Goal: Information Seeking & Learning: Learn about a topic

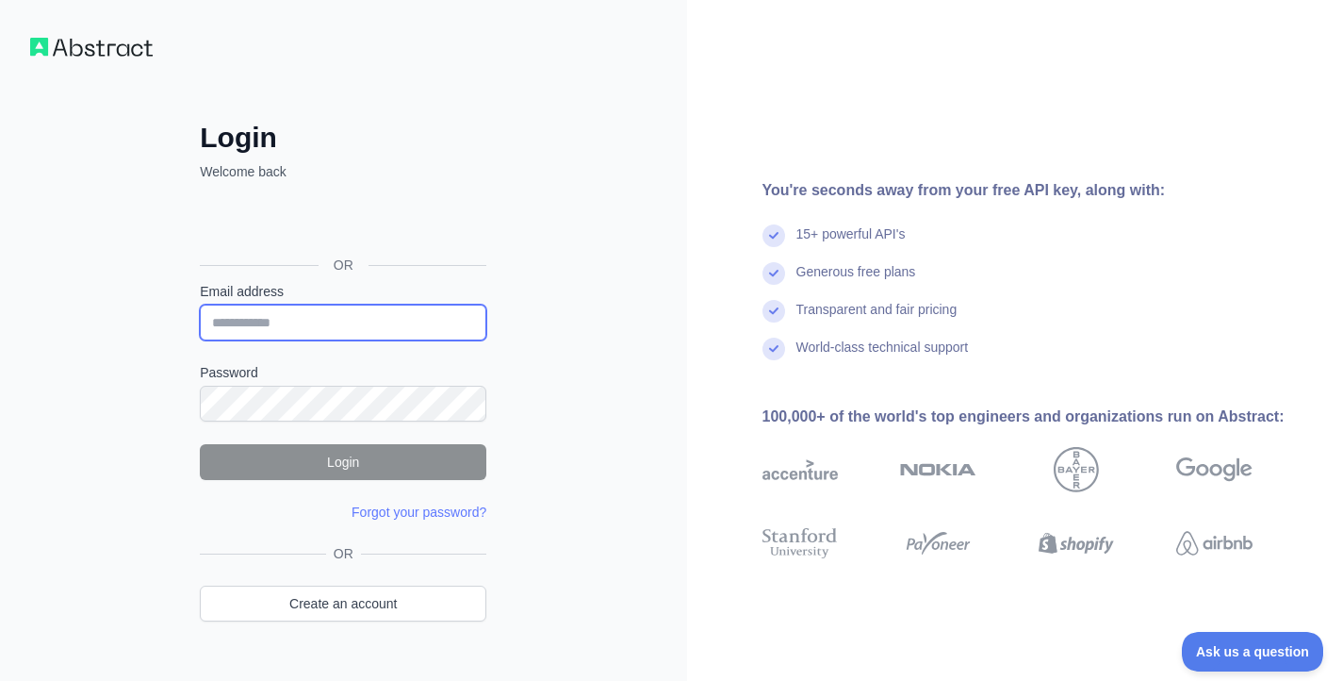
click at [302, 332] on input "Email address" at bounding box center [343, 323] width 287 height 36
click at [657, 238] on div "Login Welcome back OR Email address Password Login Forgot your password? Please…" at bounding box center [343, 360] width 687 height 720
click at [574, 248] on div "Login Welcome back OR Email address Password Login Forgot your password? We've …" at bounding box center [343, 360] width 687 height 720
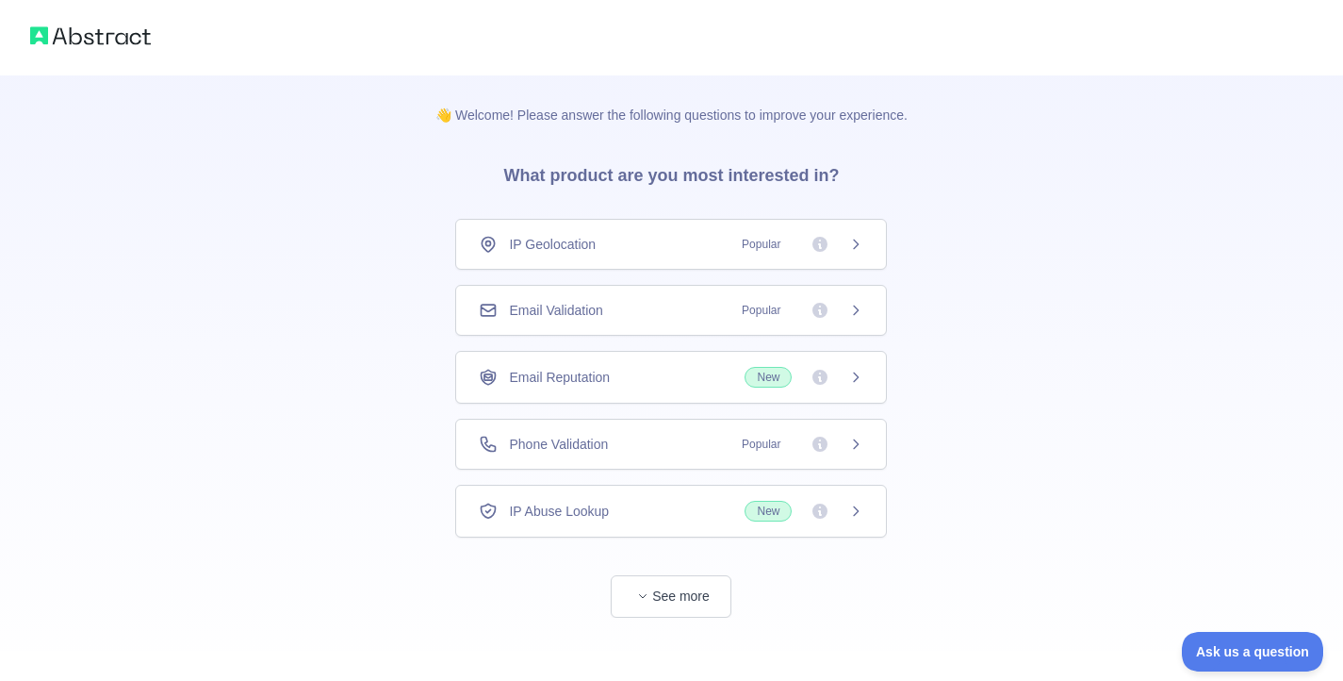
click at [387, 313] on div "👋 Welcome! Please answer the following questions to improve your experience. Wh…" at bounding box center [671, 346] width 1343 height 693
click at [534, 169] on h3 "What product are you most interested in?" at bounding box center [671, 171] width 396 height 94
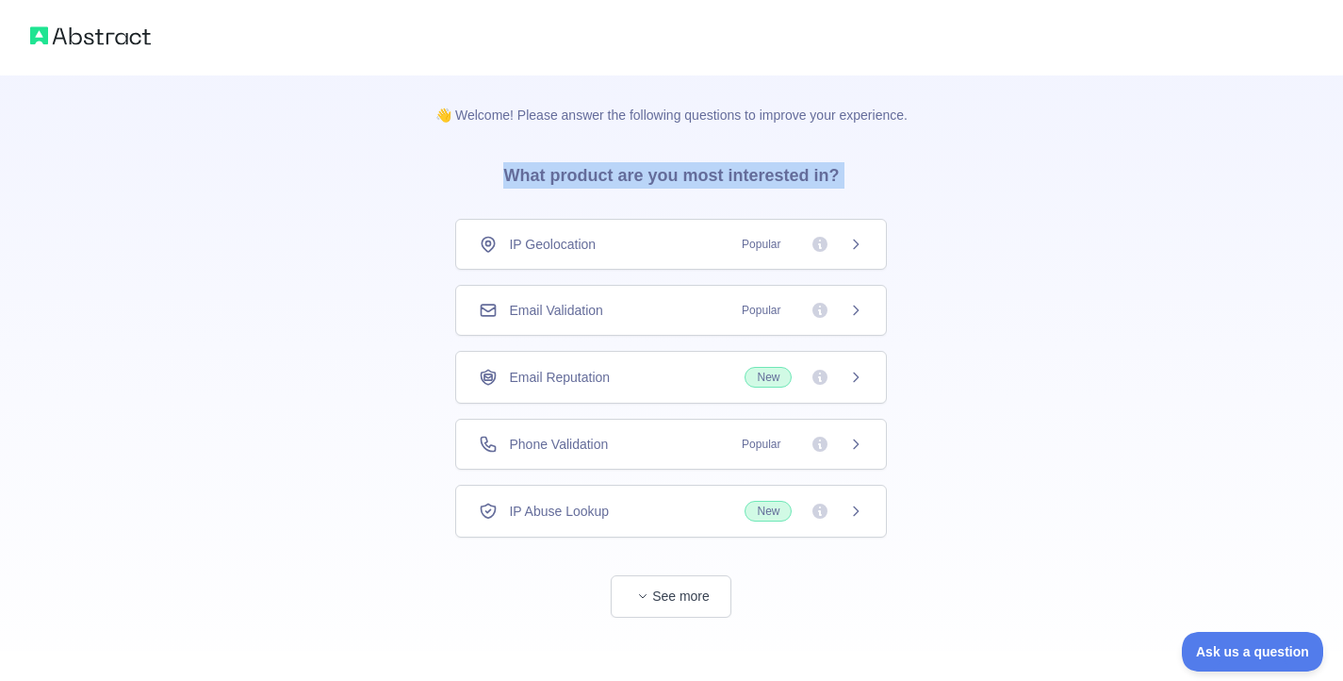
click at [534, 169] on h3 "What product are you most interested in?" at bounding box center [671, 171] width 396 height 94
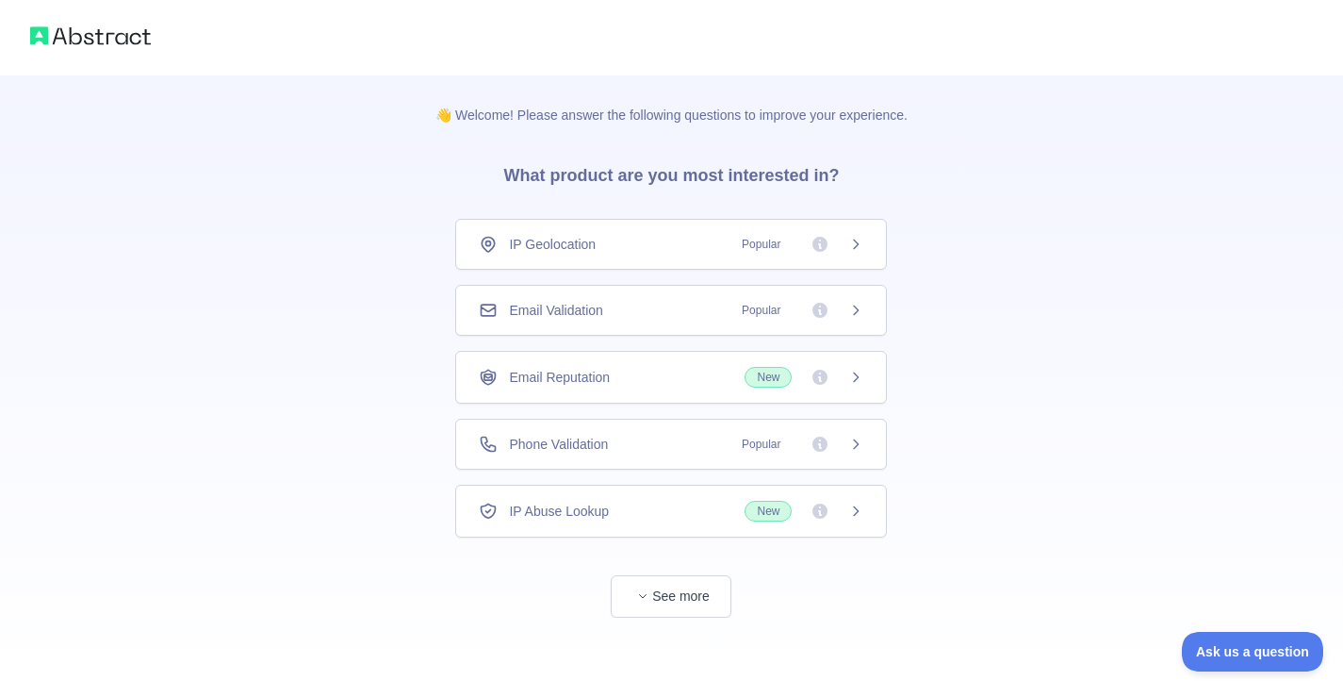
drag, startPoint x: 381, startPoint y: 222, endPoint x: 377, endPoint y: 247, distance: 24.8
click at [381, 222] on div "👋 Welcome! Please answer the following questions to improve your experience. Wh…" at bounding box center [671, 346] width 1343 height 693
click at [513, 378] on span "Email Reputation" at bounding box center [559, 377] width 101 height 19
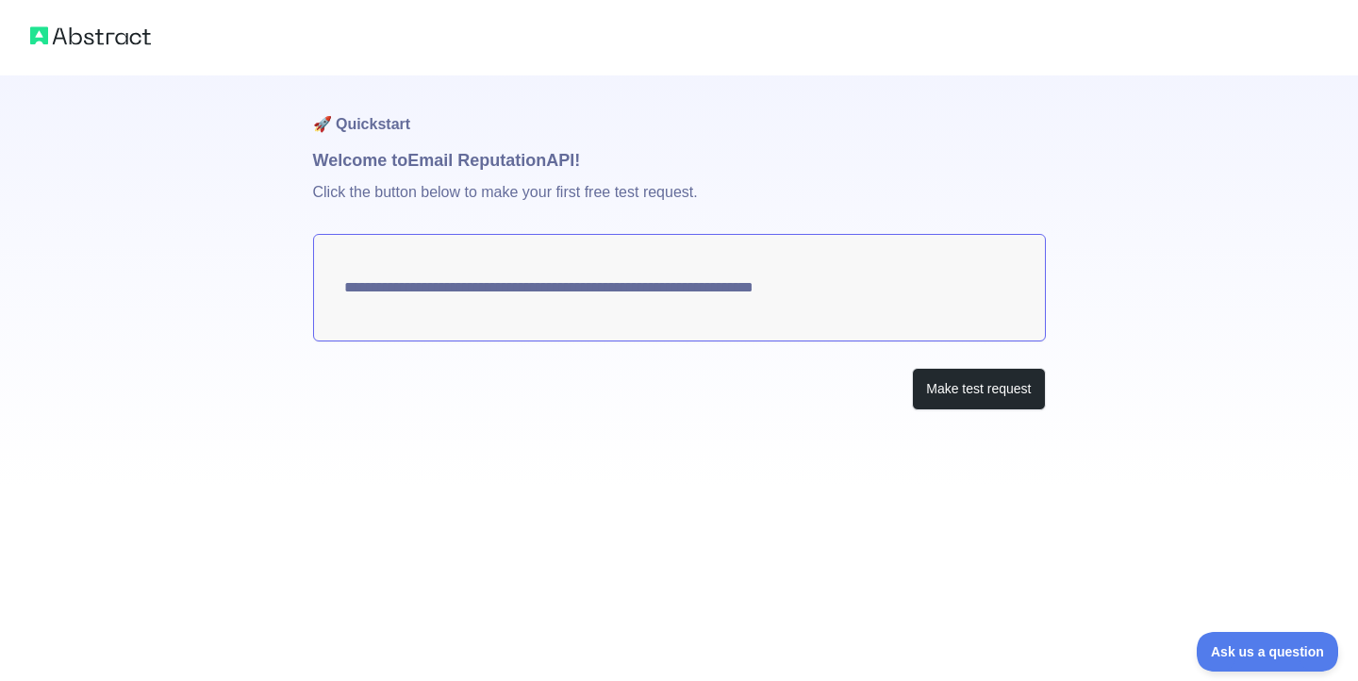
click at [900, 396] on div "Make test request" at bounding box center [679, 389] width 733 height 42
click at [918, 392] on button "Make test request" at bounding box center [978, 389] width 133 height 42
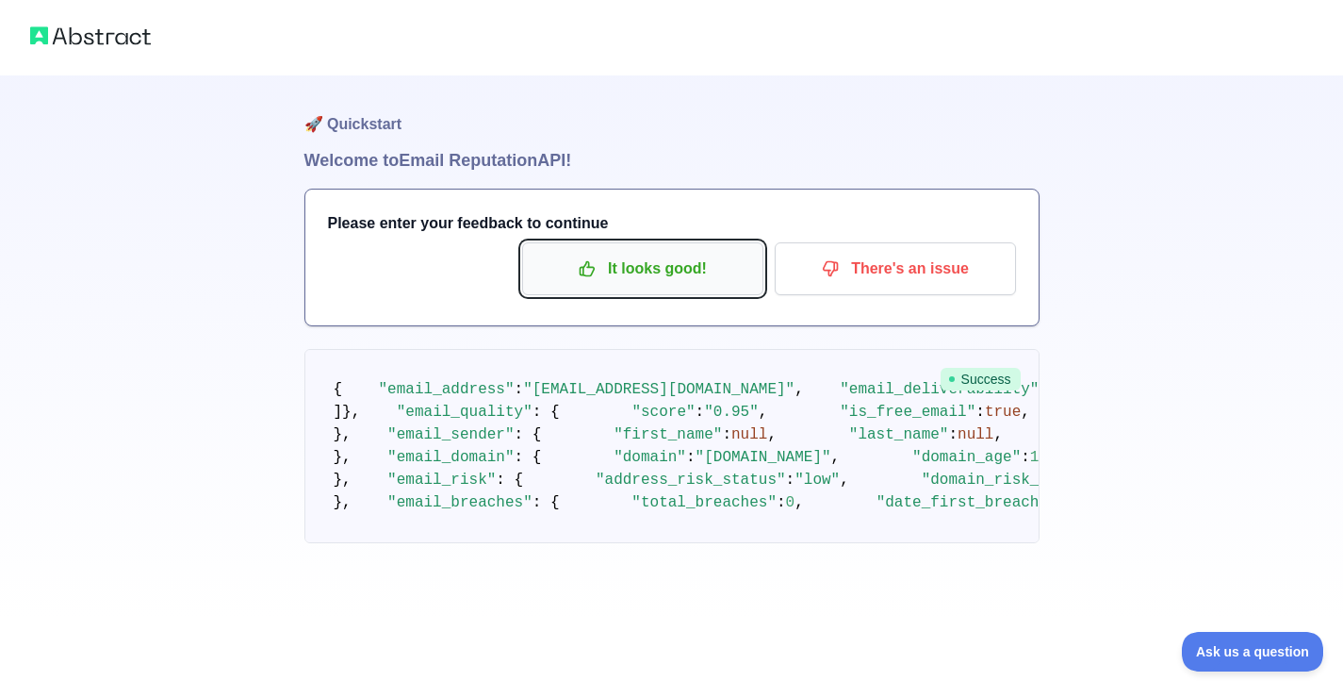
click at [648, 263] on p "It looks good!" at bounding box center [642, 269] width 213 height 32
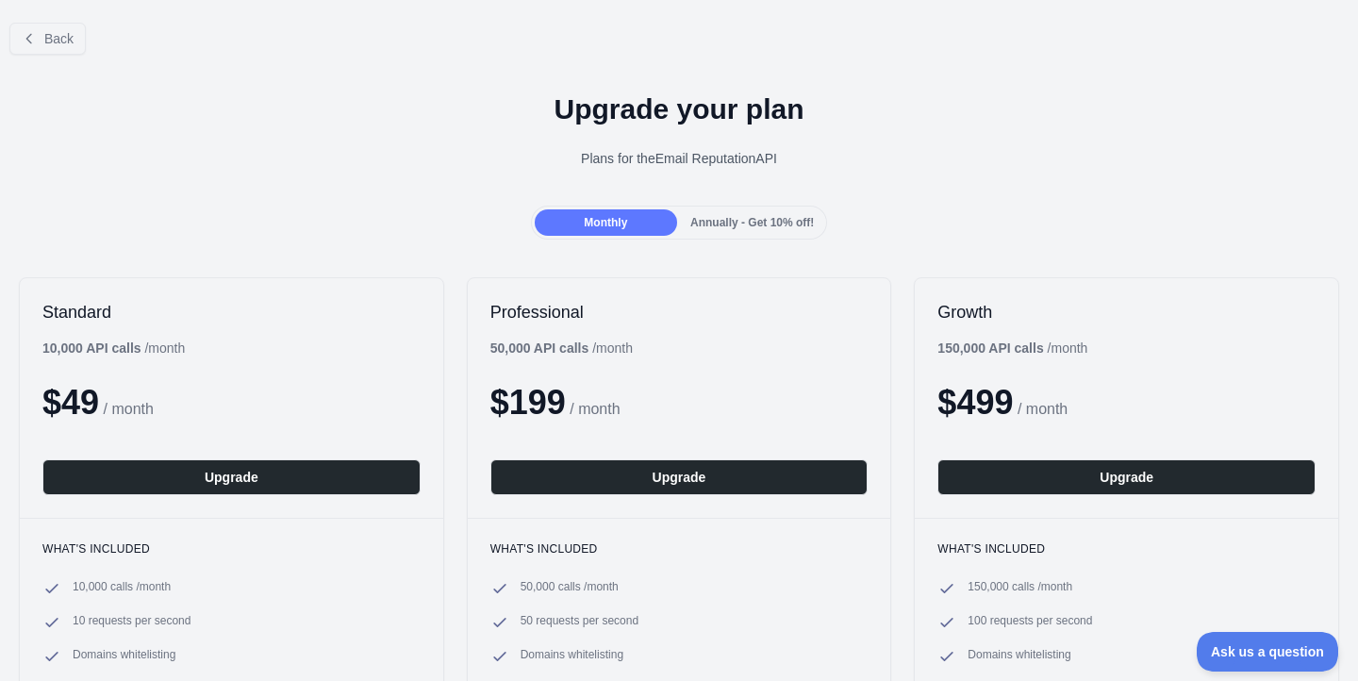
click at [255, 50] on div "Back" at bounding box center [679, 39] width 1358 height 62
click at [66, 36] on span "Back" at bounding box center [58, 38] width 29 height 15
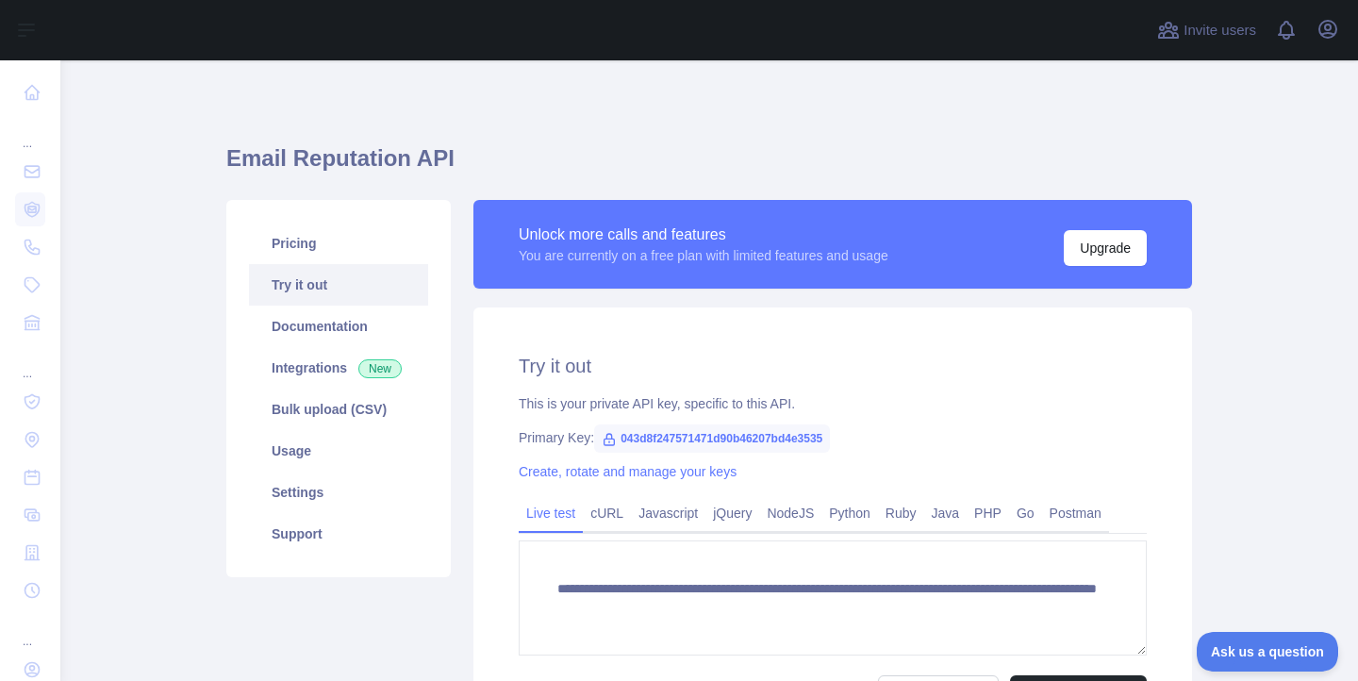
click at [183, 168] on main "**********" at bounding box center [708, 370] width 1297 height 620
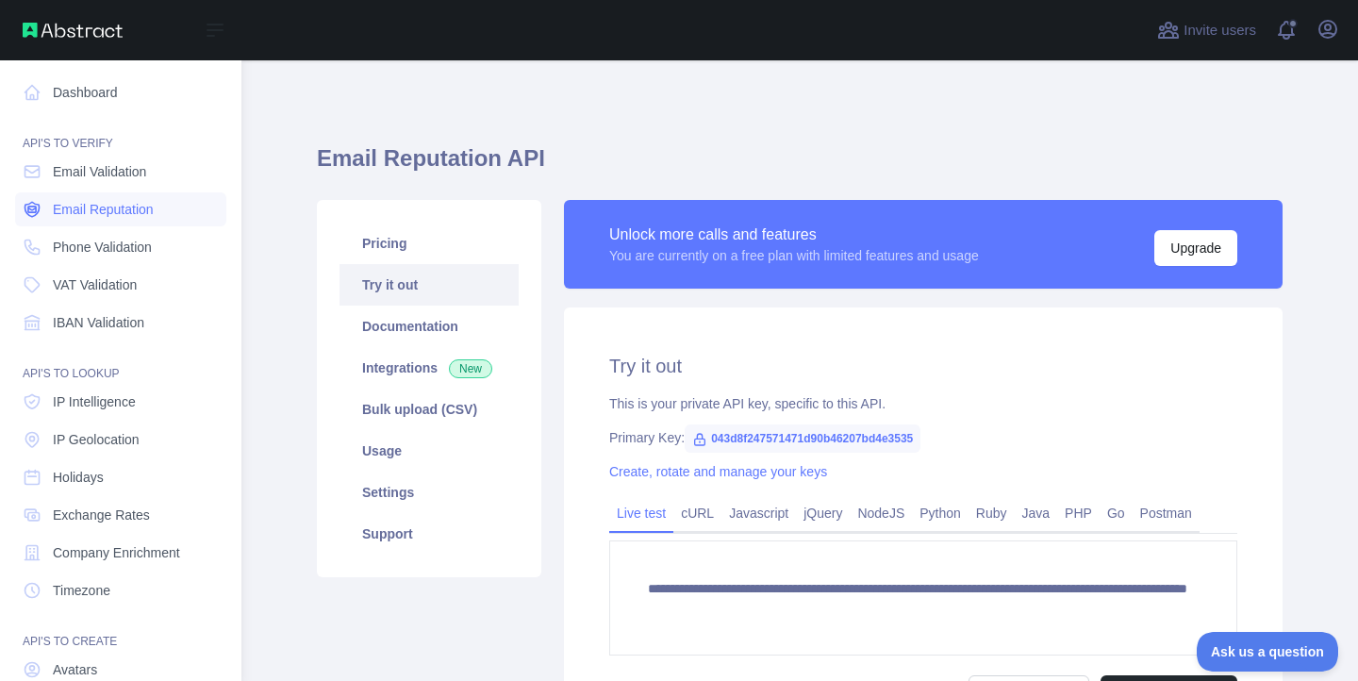
click at [93, 215] on span "Email Reputation" at bounding box center [103, 209] width 101 height 19
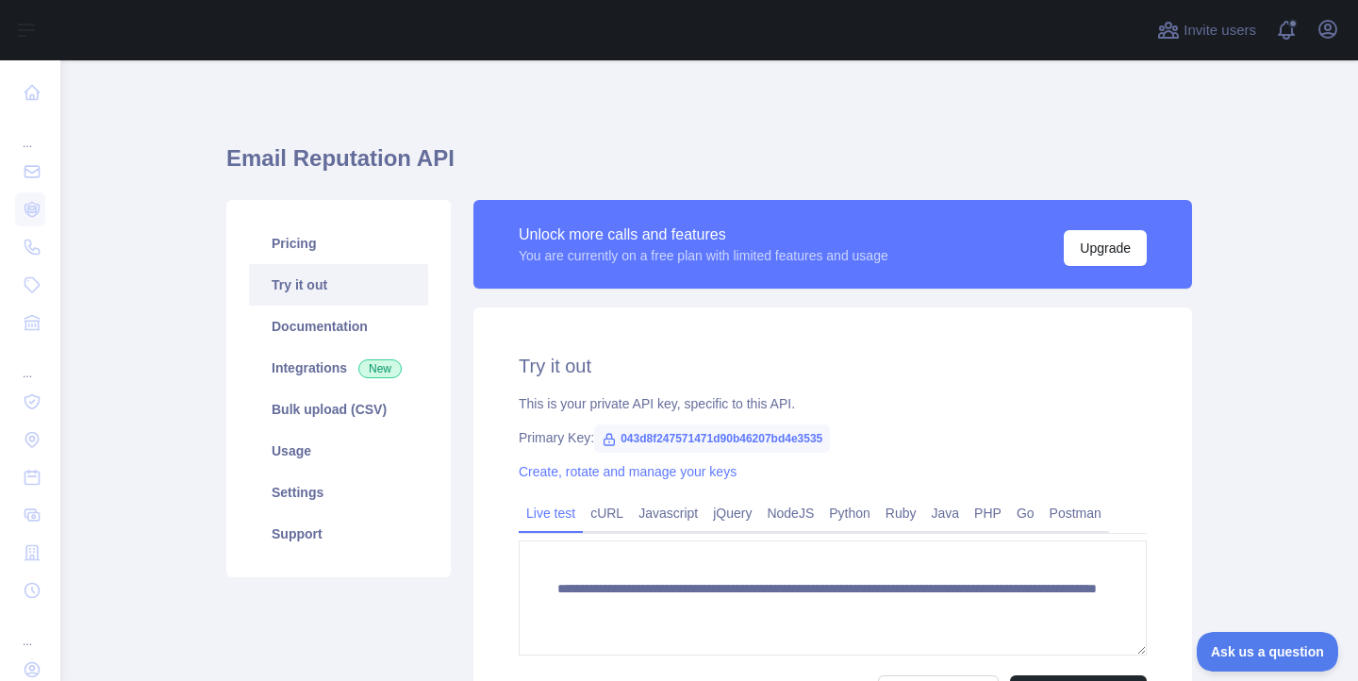
click at [664, 440] on span "043d8f247571471d90b46207bd4e3535" at bounding box center [712, 438] width 236 height 28
click at [664, 439] on span "043d8f247571471d90b46207bd4e3535" at bounding box center [712, 438] width 236 height 28
copy span "043d8f247571471d90b46207bd4e3535"
click at [1232, 289] on main "**********" at bounding box center [708, 370] width 1297 height 620
click at [1211, 135] on main "**********" at bounding box center [708, 370] width 1297 height 620
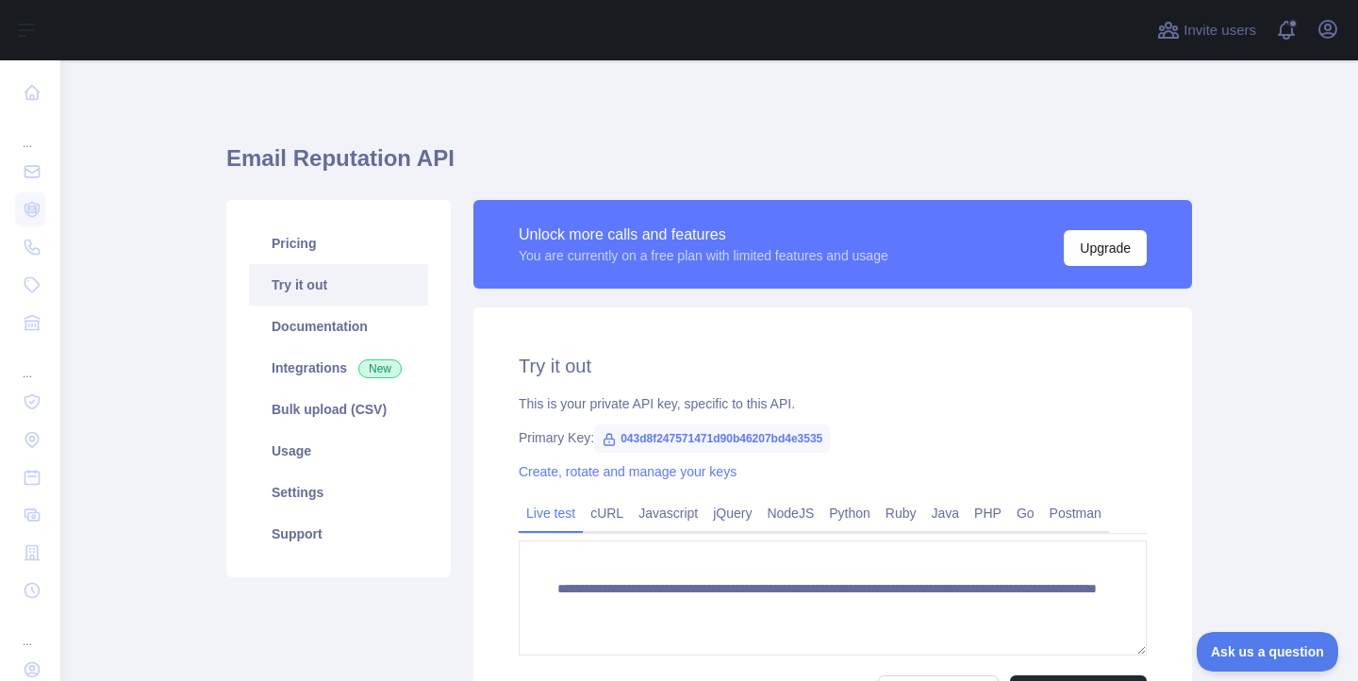
drag, startPoint x: 813, startPoint y: 76, endPoint x: 620, endPoint y: 17, distance: 201.3
click at [811, 76] on div "**********" at bounding box center [708, 477] width 965 height 835
click at [536, 63] on div "**********" at bounding box center [708, 477] width 965 height 835
click at [298, 457] on link "Usage" at bounding box center [338, 450] width 179 height 41
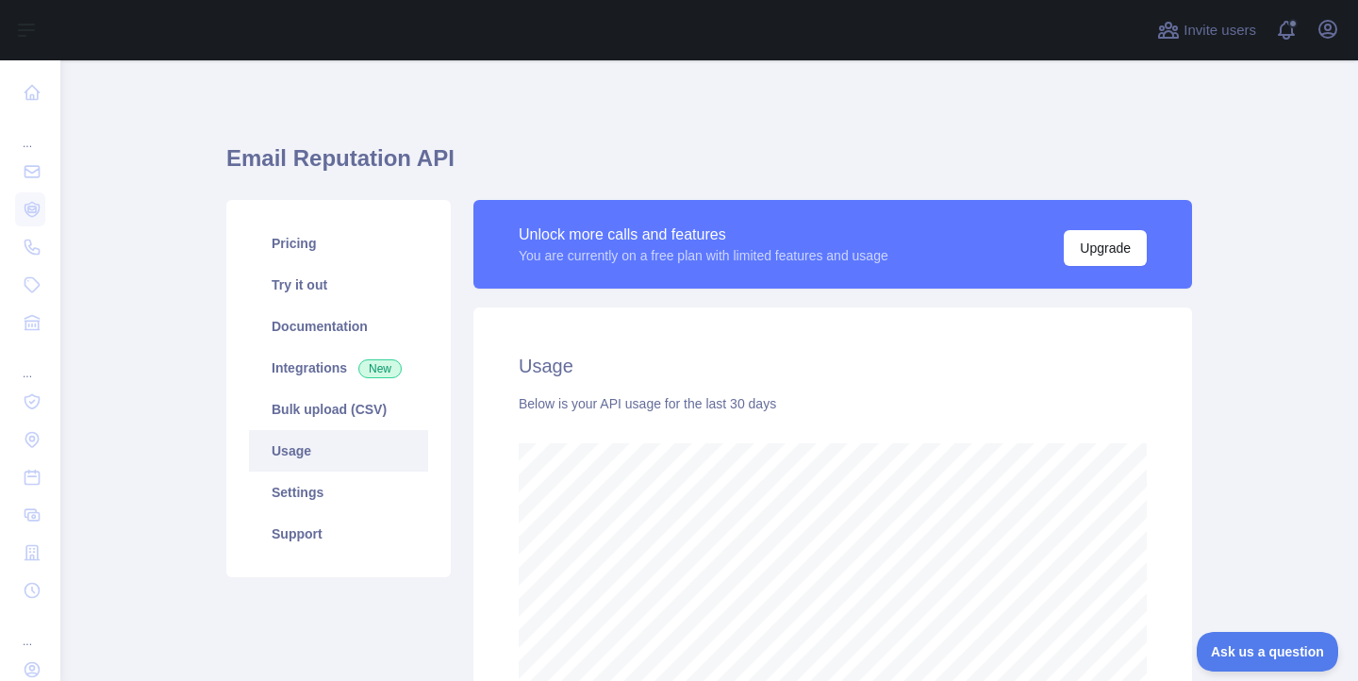
scroll to position [58, 0]
click at [260, 217] on div "Pricing Try it out Documentation Integrations New Bulk upload (CSV) Usage Setti…" at bounding box center [338, 388] width 224 height 377
drag, startPoint x: 287, startPoint y: 183, endPoint x: 277, endPoint y: 166, distance: 19.4
click at [286, 182] on h1 "Email Reputation API" at bounding box center [708, 165] width 965 height 45
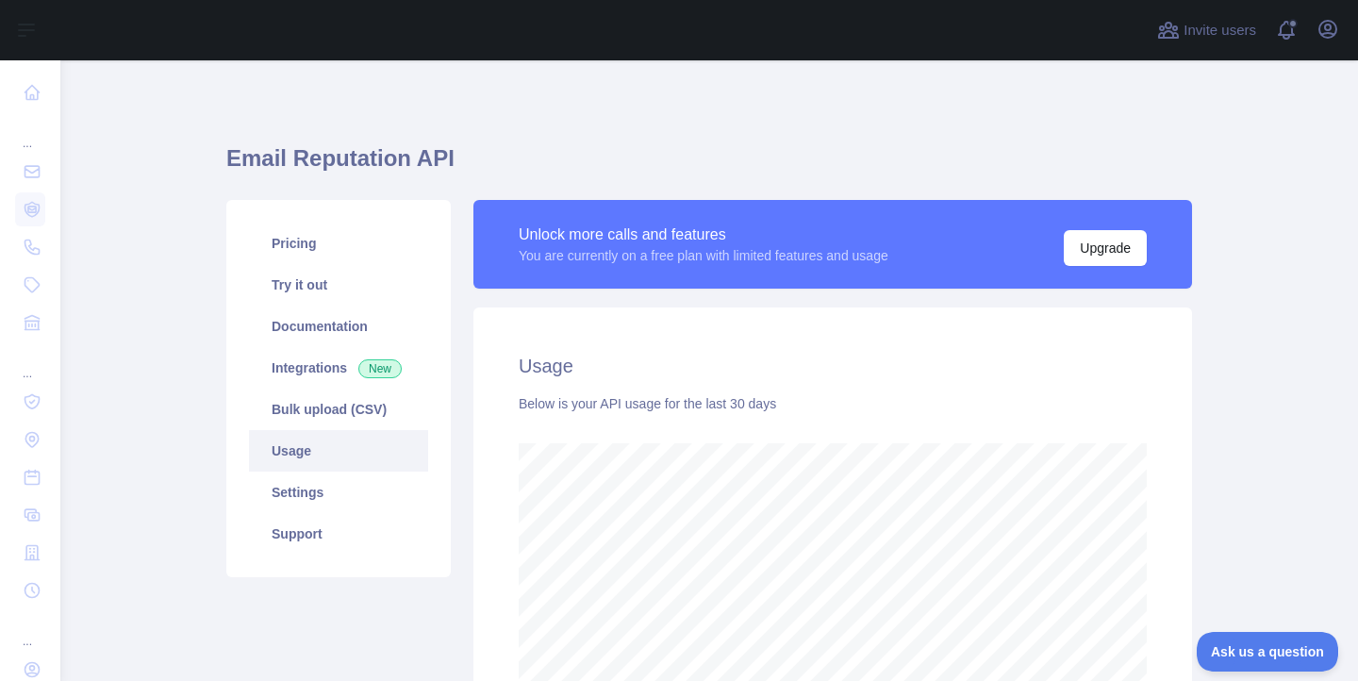
click at [277, 165] on h1 "Email Reputation API" at bounding box center [708, 165] width 965 height 45
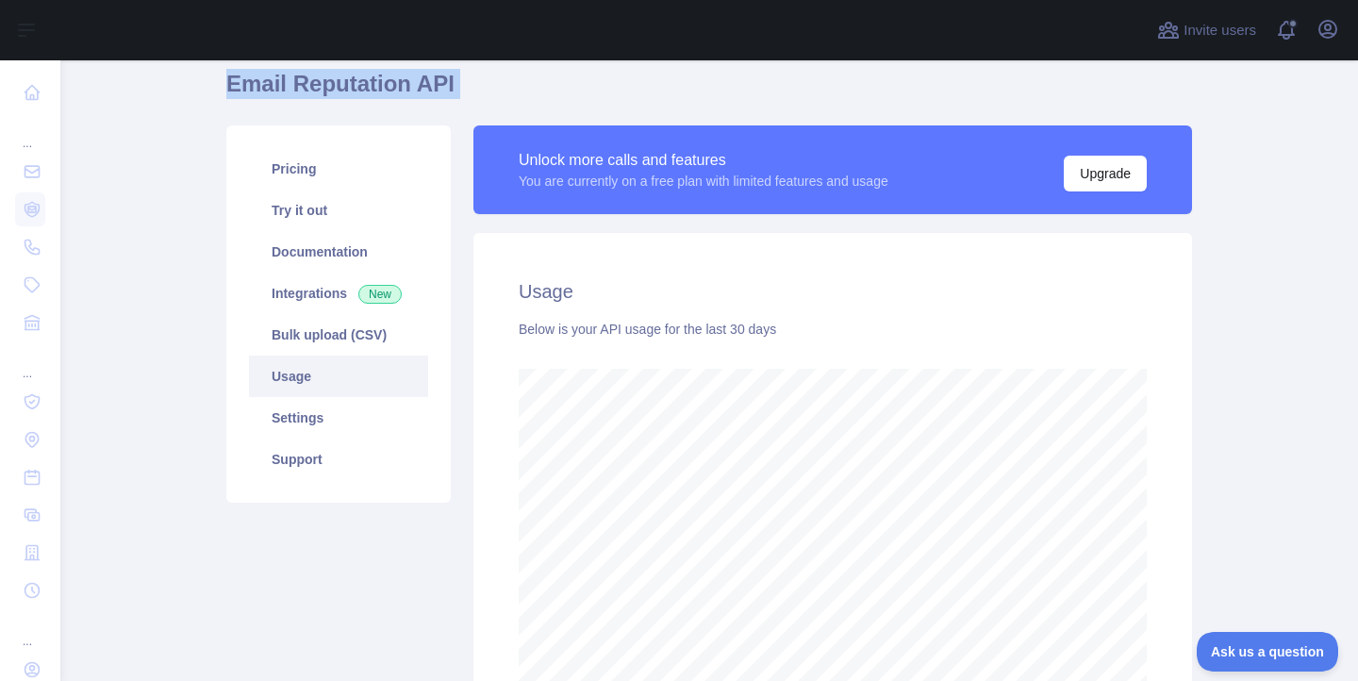
scroll to position [80, 0]
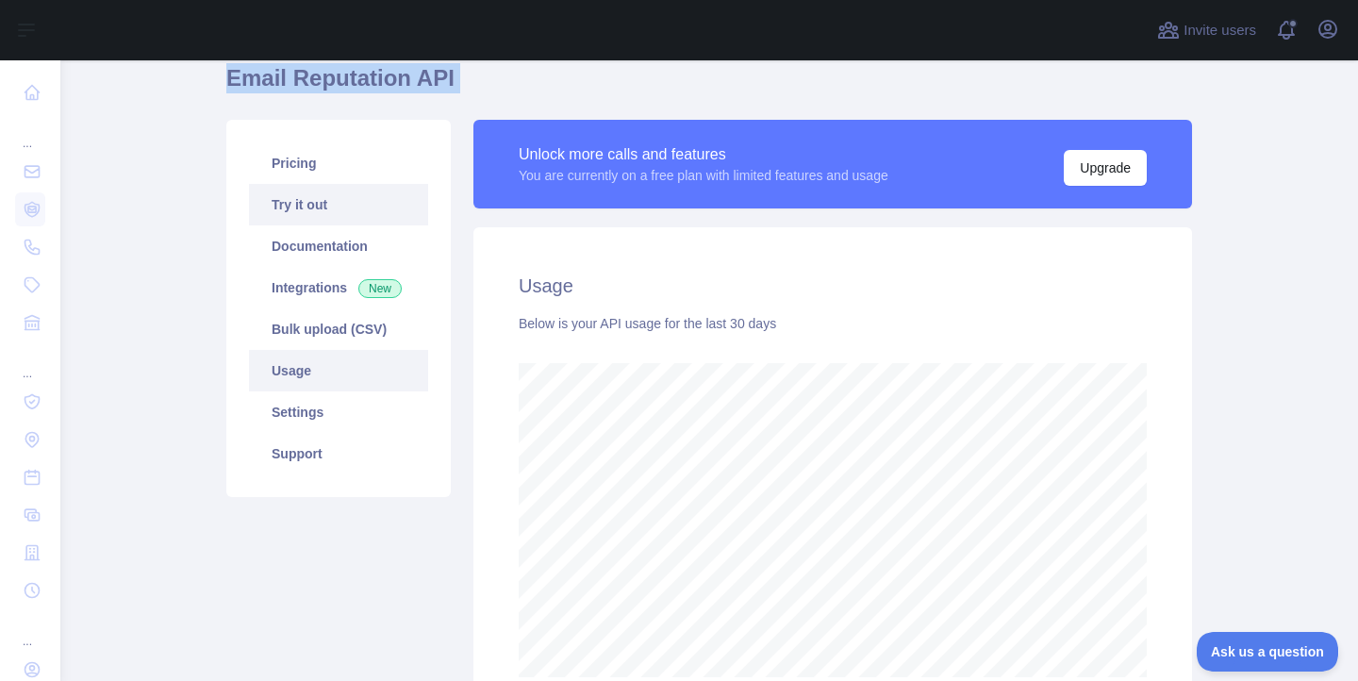
click at [308, 204] on link "Try it out" at bounding box center [338, 204] width 179 height 41
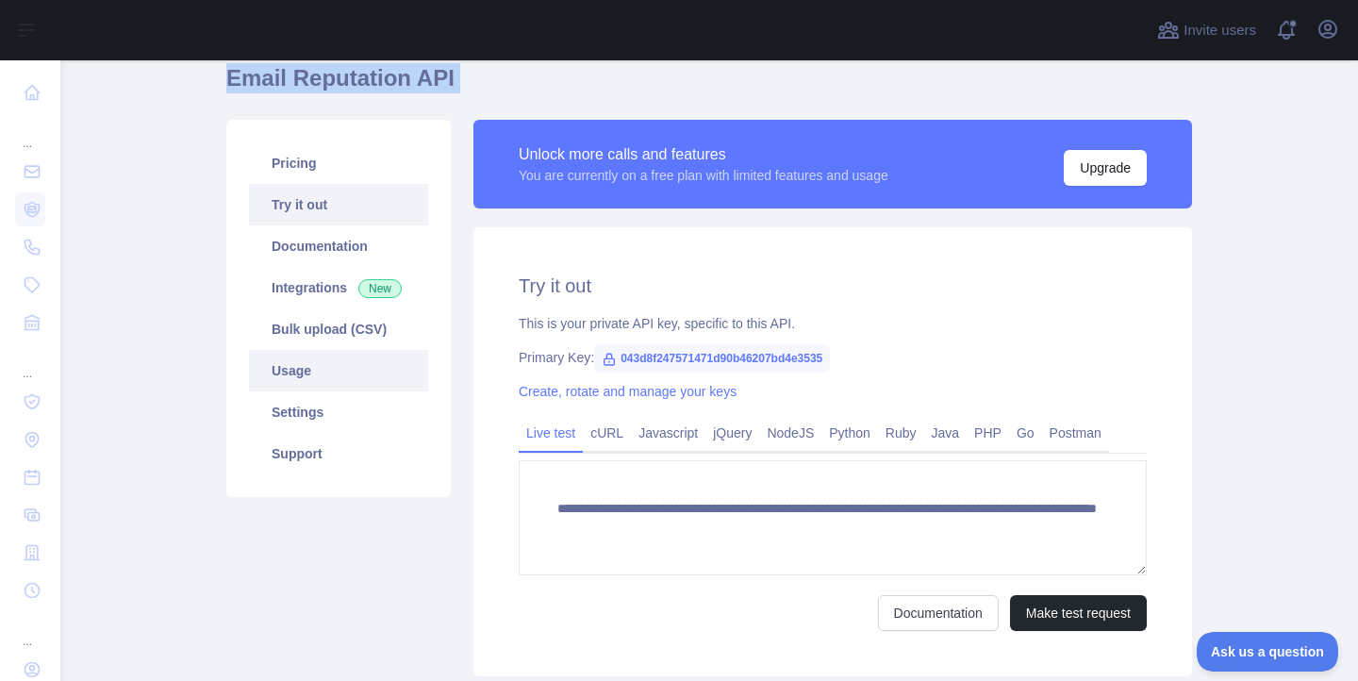
click at [308, 350] on link "Usage" at bounding box center [338, 370] width 179 height 41
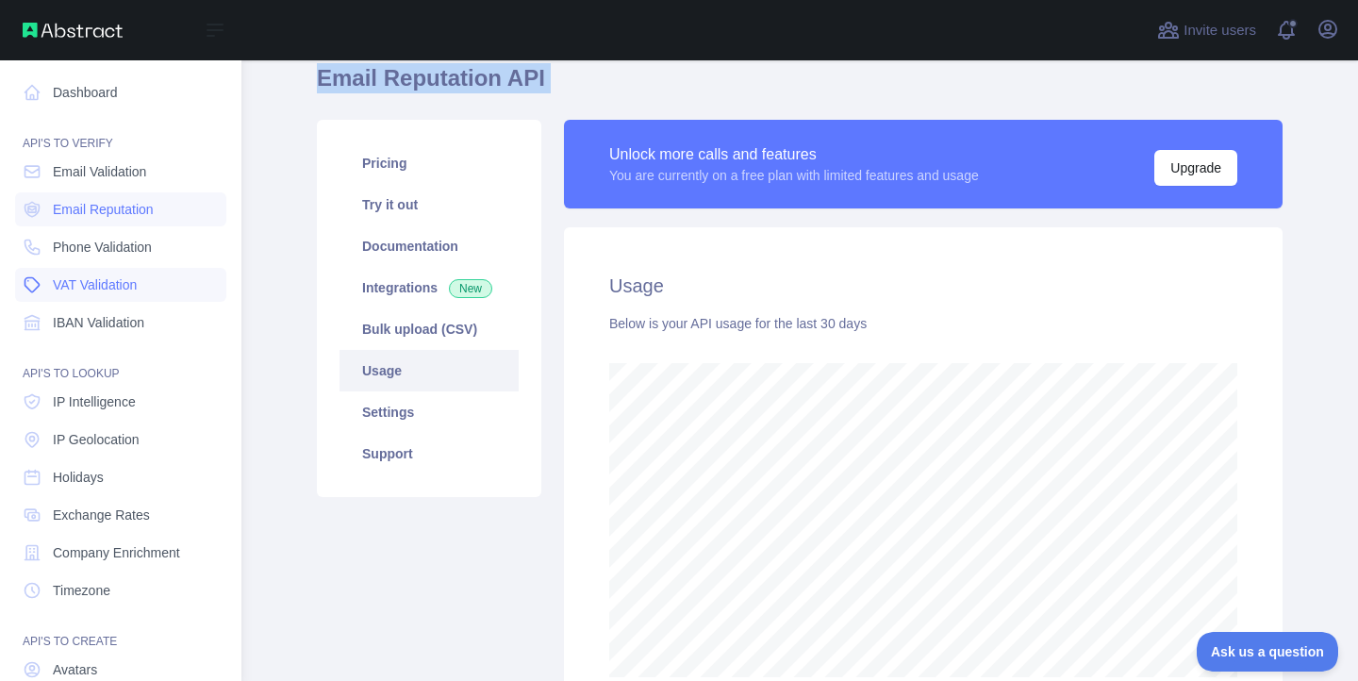
scroll to position [942137, 941655]
click at [82, 99] on link "Dashboard" at bounding box center [120, 92] width 211 height 34
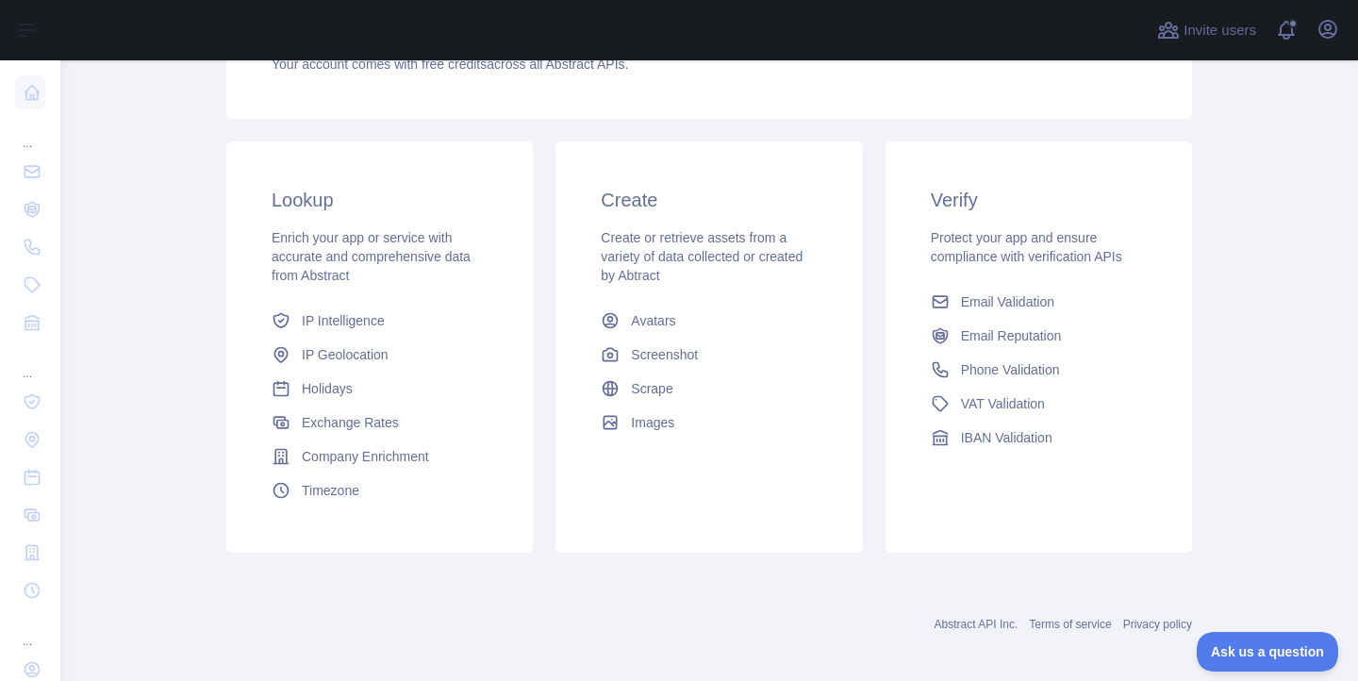
scroll to position [258, 0]
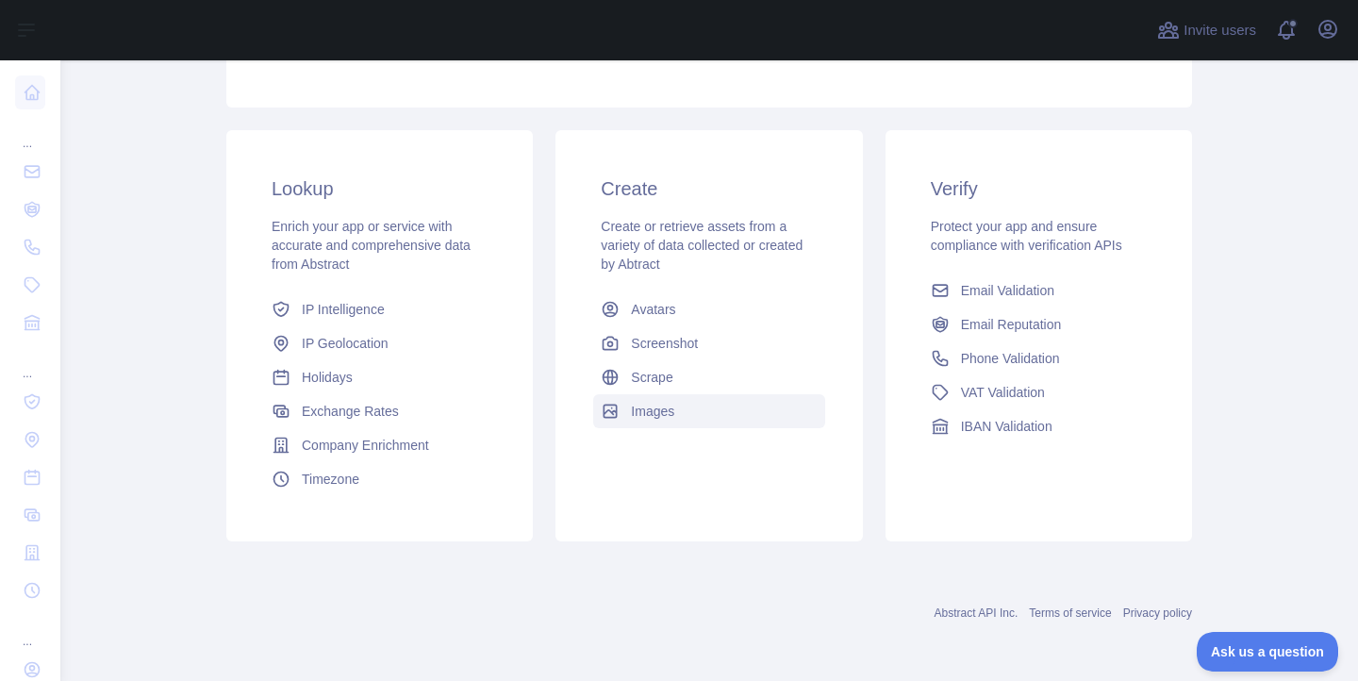
click at [648, 416] on span "Images" at bounding box center [652, 411] width 43 height 19
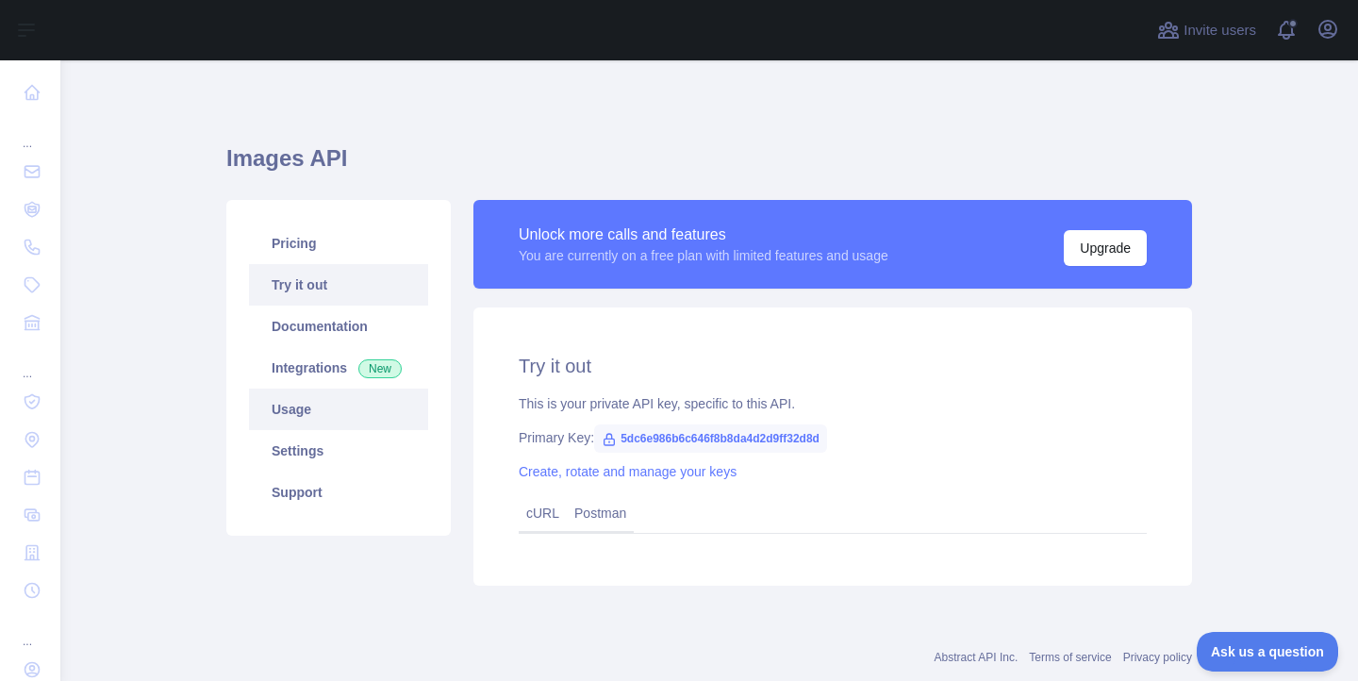
click at [309, 416] on link "Usage" at bounding box center [338, 408] width 179 height 41
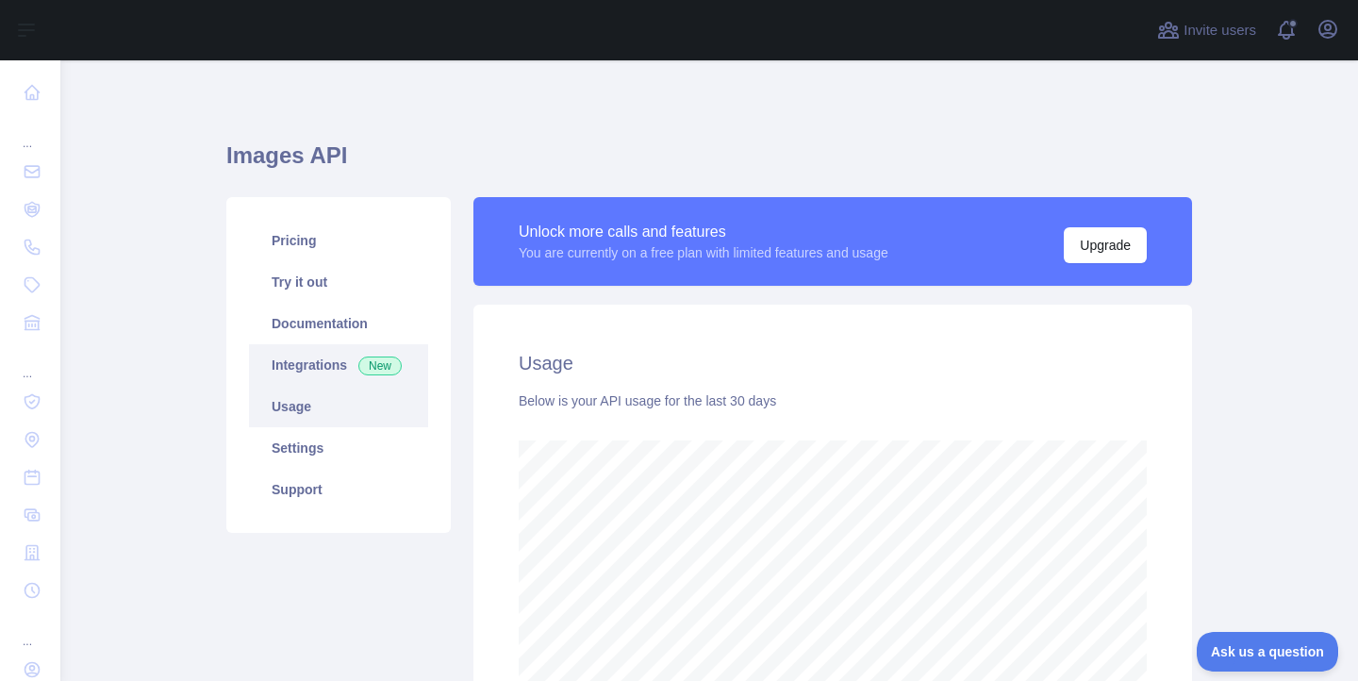
scroll to position [4, 0]
click at [289, 324] on link "Documentation" at bounding box center [338, 322] width 179 height 41
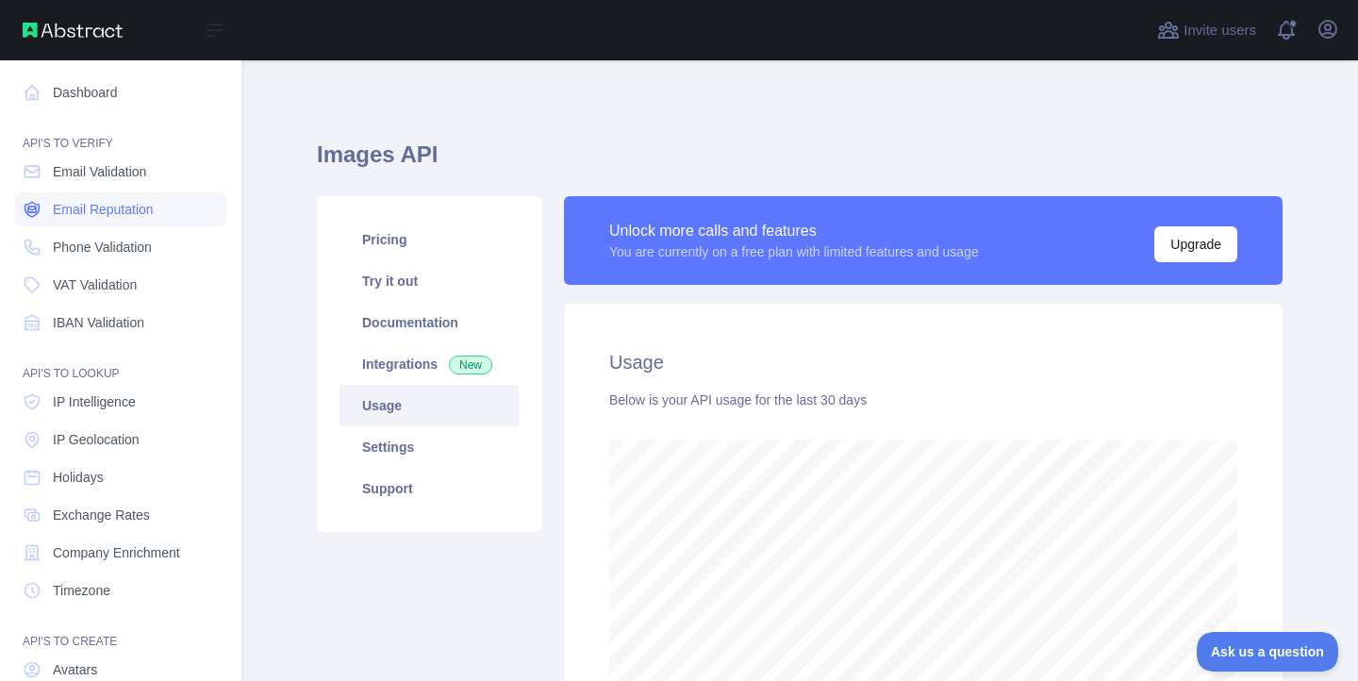
scroll to position [0, 0]
click at [69, 102] on link "Dashboard" at bounding box center [120, 92] width 211 height 34
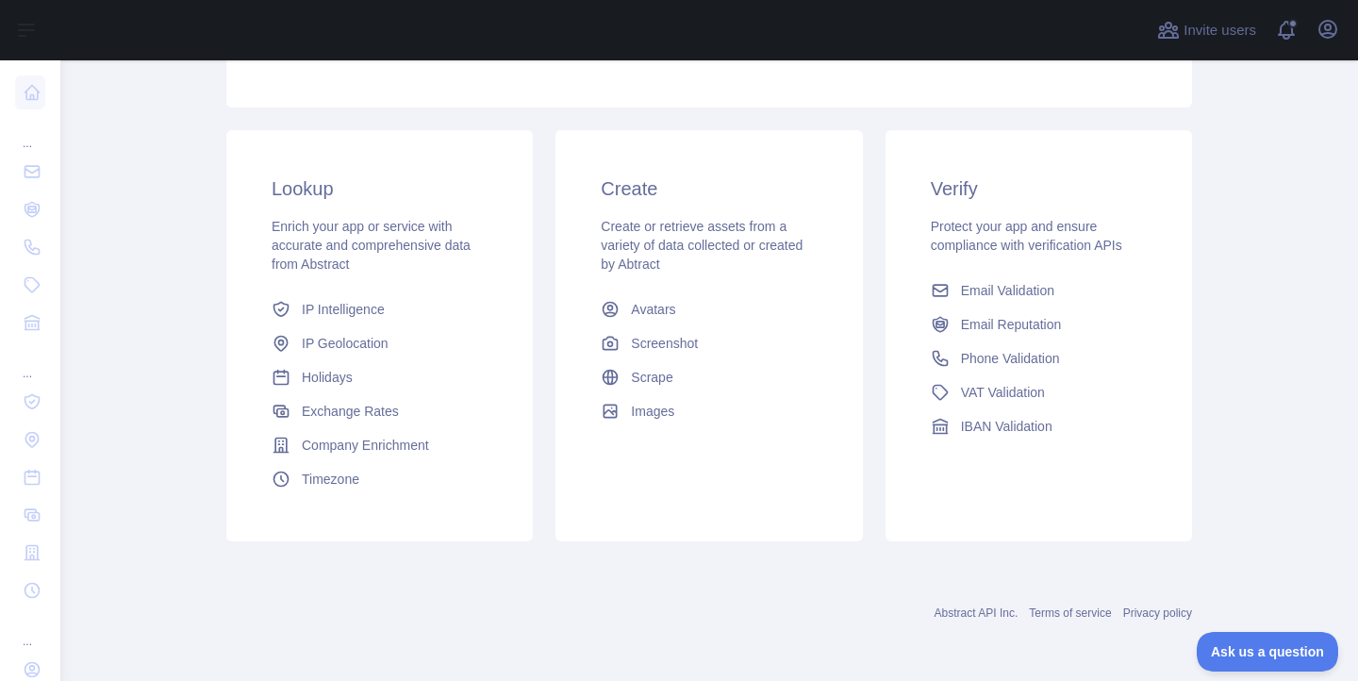
click at [300, 190] on h3 "Lookup" at bounding box center [380, 188] width 216 height 26
click at [302, 190] on h3 "Lookup" at bounding box center [380, 188] width 216 height 26
click at [226, 220] on div "Lookup Enrich your app or service with accurate and comprehensive data from Abs…" at bounding box center [379, 335] width 306 height 411
click at [319, 213] on div "Lookup Enrich your app or service with accurate and comprehensive data from Abs…" at bounding box center [379, 335] width 306 height 411
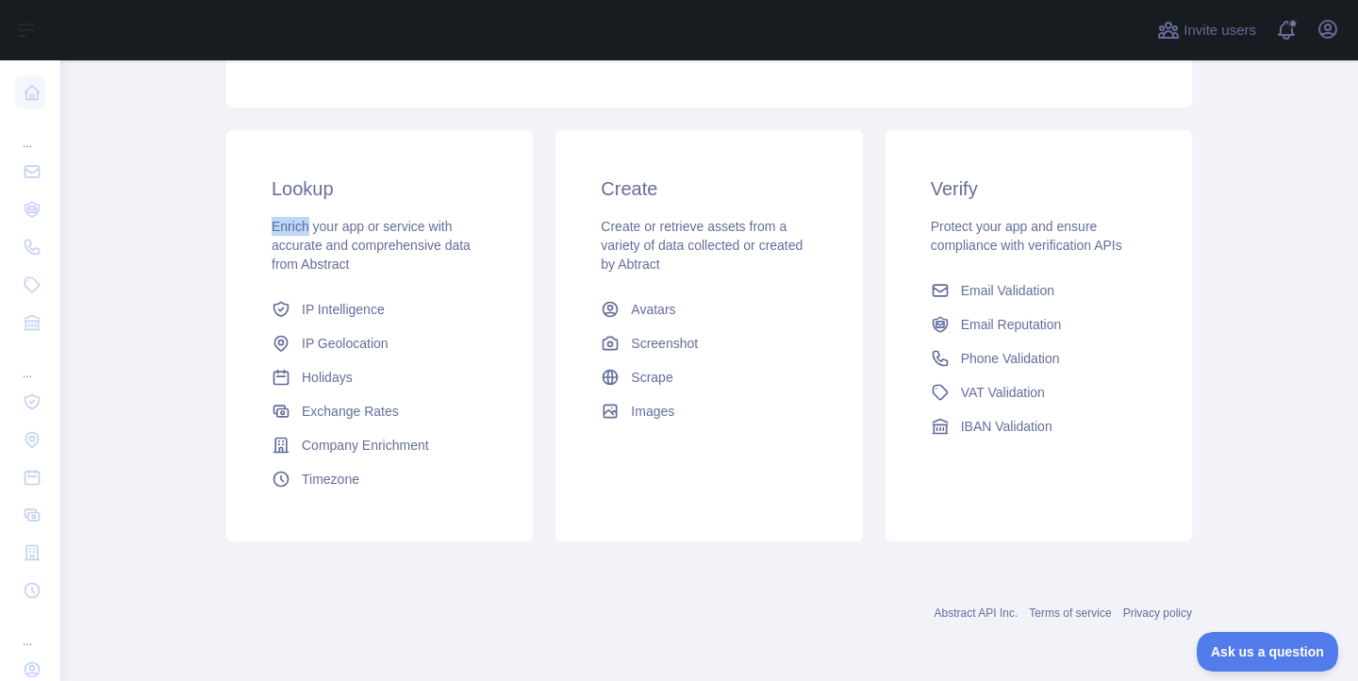
click at [319, 213] on div "Lookup Enrich your app or service with accurate and comprehensive data from Abs…" at bounding box center [379, 335] width 306 height 411
click at [247, 253] on div "Lookup Enrich your app or service with accurate and comprehensive data from Abs…" at bounding box center [379, 335] width 306 height 411
drag, startPoint x: 132, startPoint y: 424, endPoint x: 218, endPoint y: 465, distance: 94.9
click at [132, 424] on main "Dashboard Welcome to Abstract. Abstract provides powerful APIs to help you enri…" at bounding box center [708, 370] width 1297 height 620
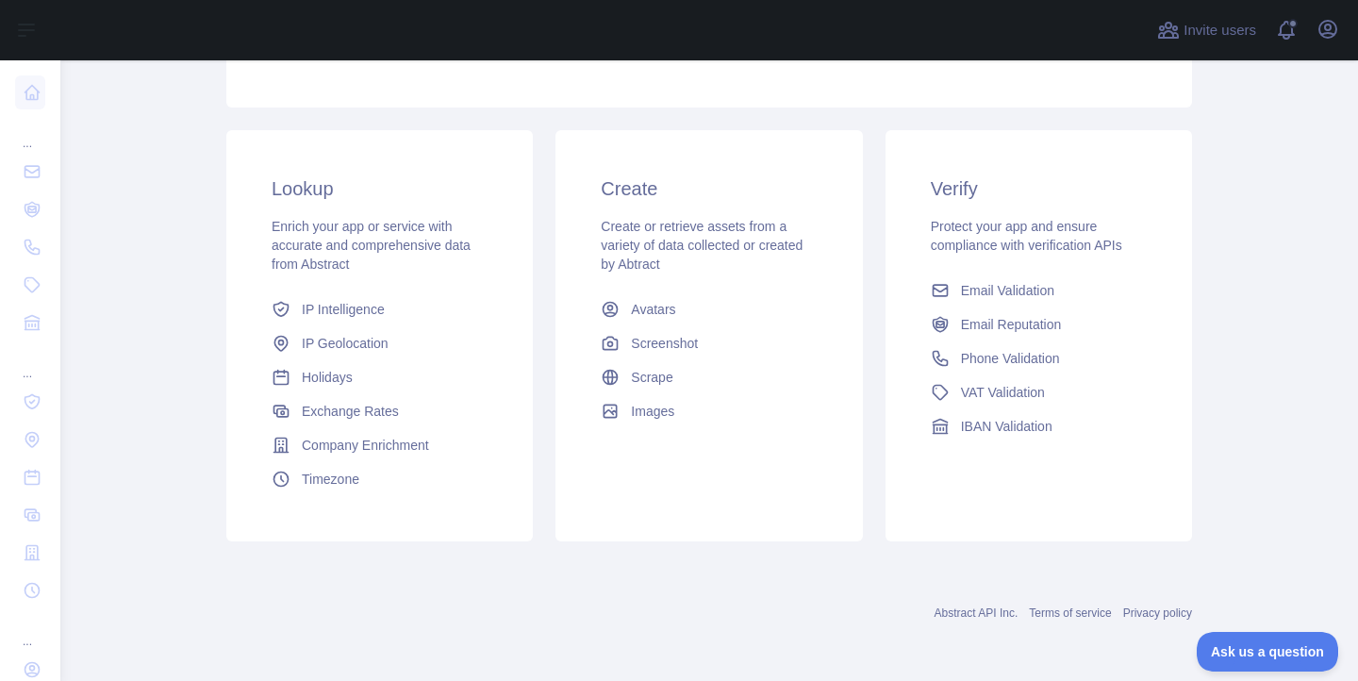
click at [157, 279] on main "Dashboard Welcome to Abstract. Abstract provides powerful APIs to help you enri…" at bounding box center [708, 370] width 1297 height 620
click at [175, 397] on main "Dashboard Welcome to Abstract. Abstract provides powerful APIs to help you enri…" at bounding box center [708, 370] width 1297 height 620
drag, startPoint x: 1211, startPoint y: 355, endPoint x: 1168, endPoint y: 371, distance: 45.9
click at [1211, 355] on main "Dashboard Welcome to Abstract. Abstract provides powerful APIs to help you enri…" at bounding box center [708, 370] width 1297 height 620
drag, startPoint x: 1179, startPoint y: 222, endPoint x: 1047, endPoint y: 263, distance: 138.1
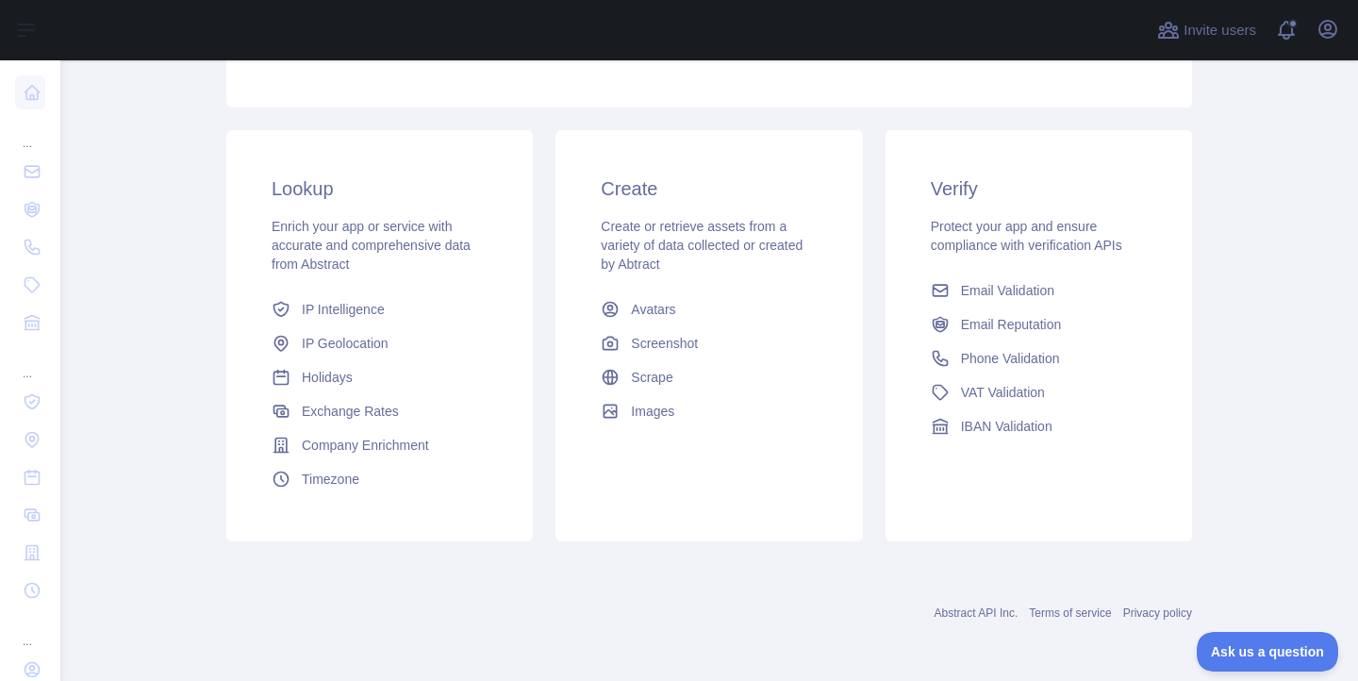
click at [1179, 222] on div "Verify Protect your app and ensure compliance with verification APIs Email Vali…" at bounding box center [1038, 309] width 306 height 358
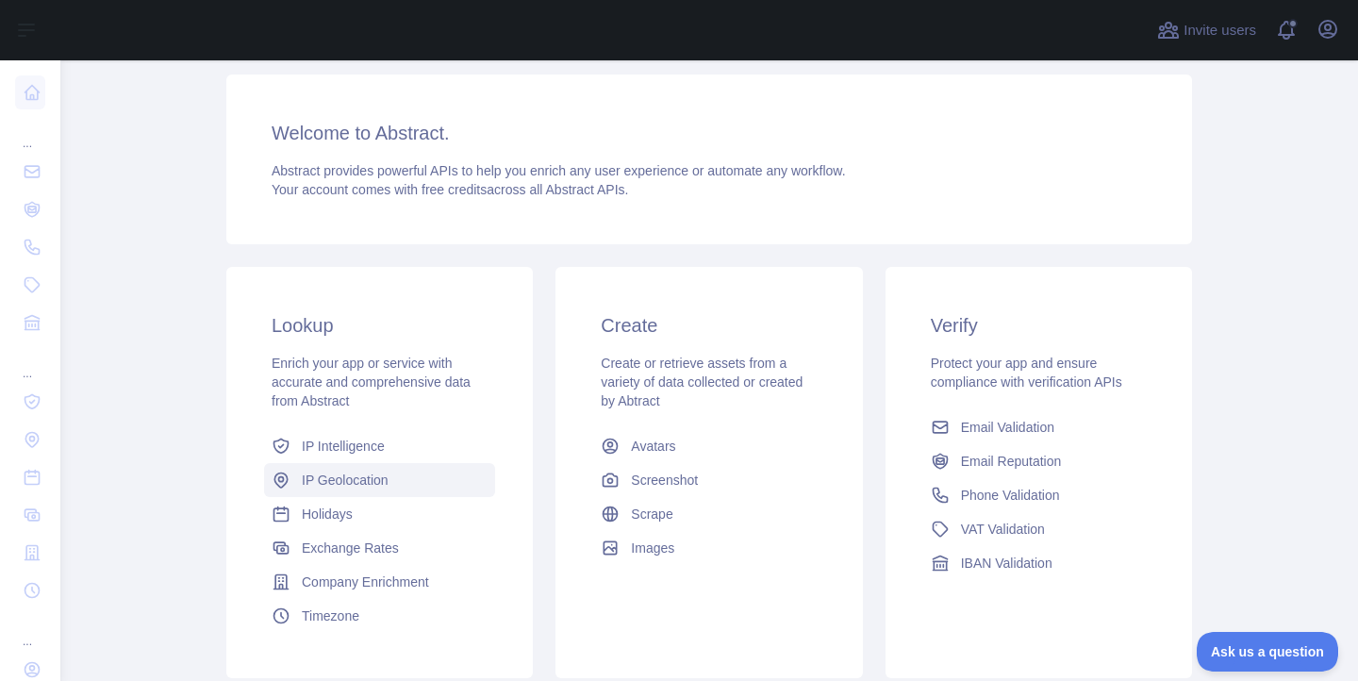
scroll to position [258, 0]
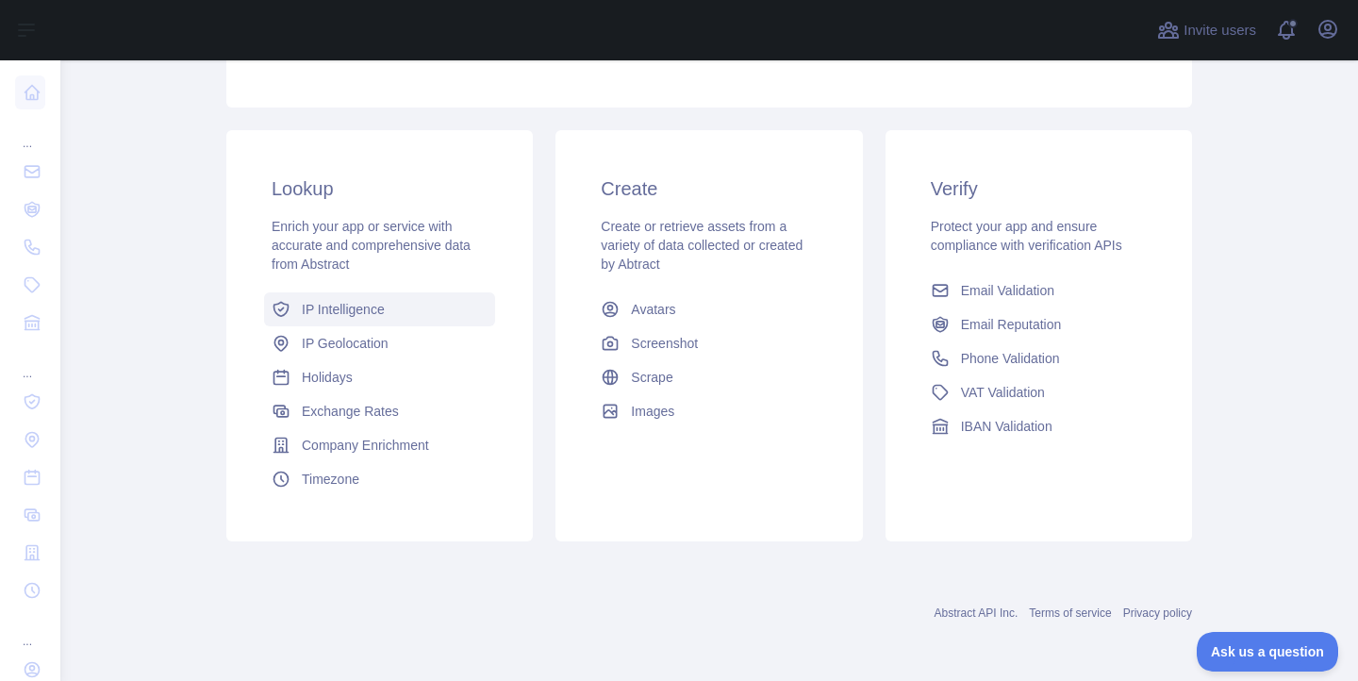
click at [318, 305] on span "IP Intelligence" at bounding box center [343, 309] width 83 height 19
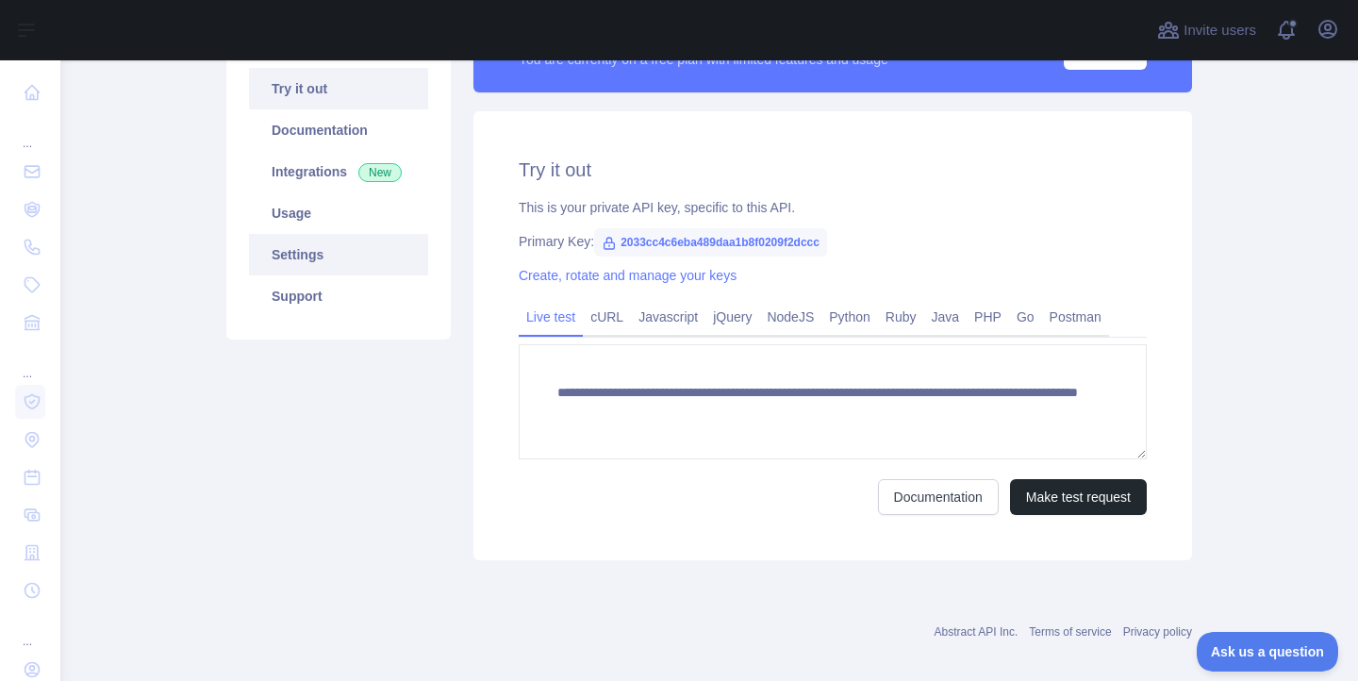
scroll to position [164, 0]
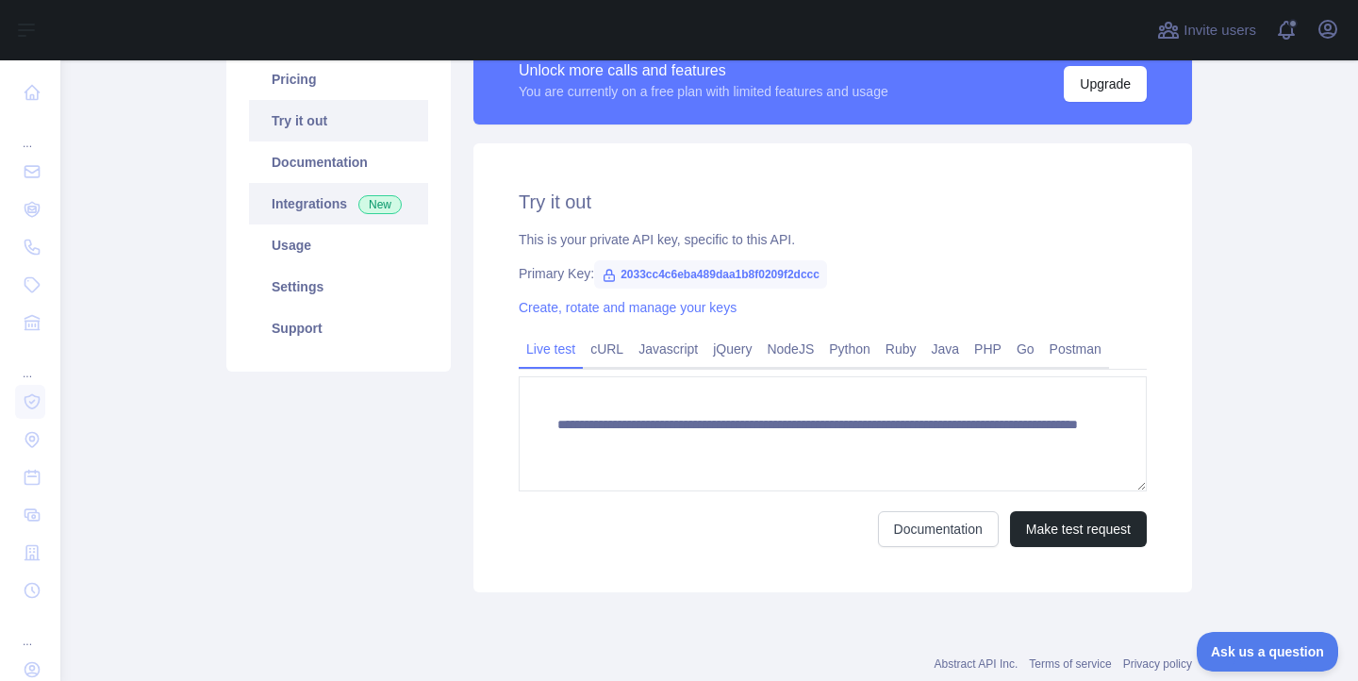
click at [314, 202] on link "Integrations New" at bounding box center [338, 203] width 179 height 41
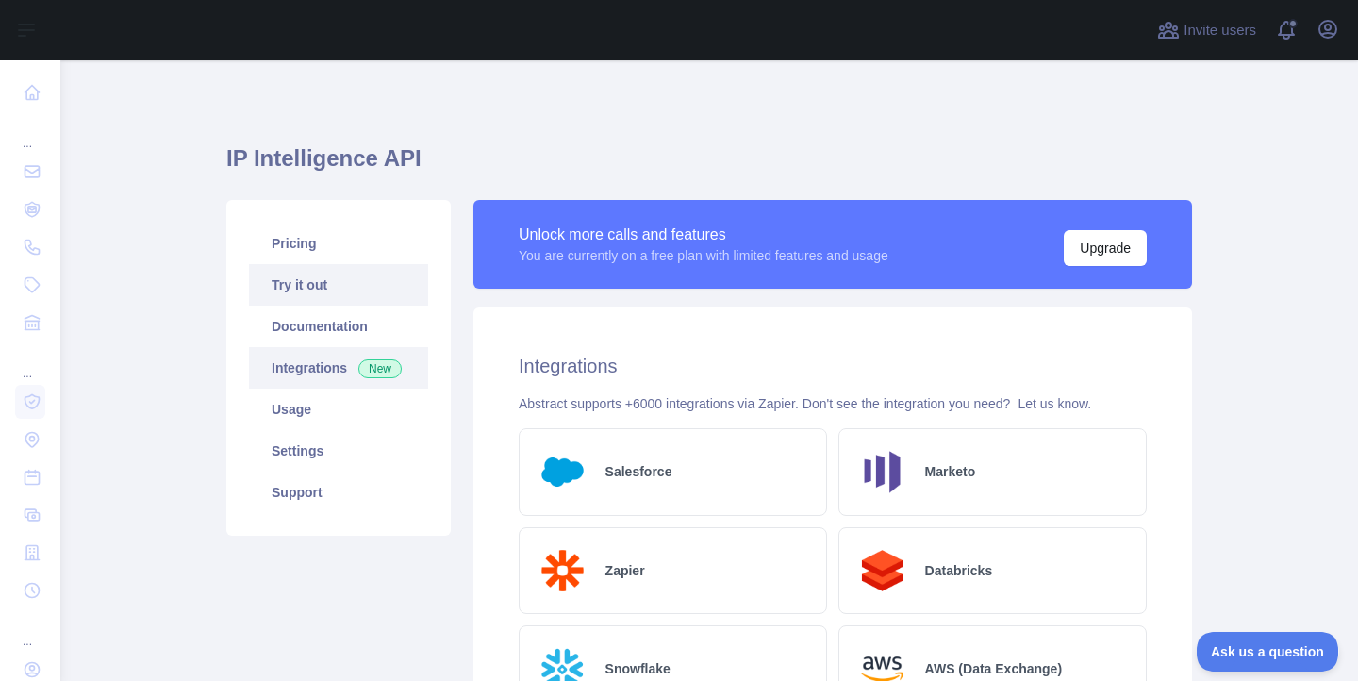
click at [305, 290] on link "Try it out" at bounding box center [338, 284] width 179 height 41
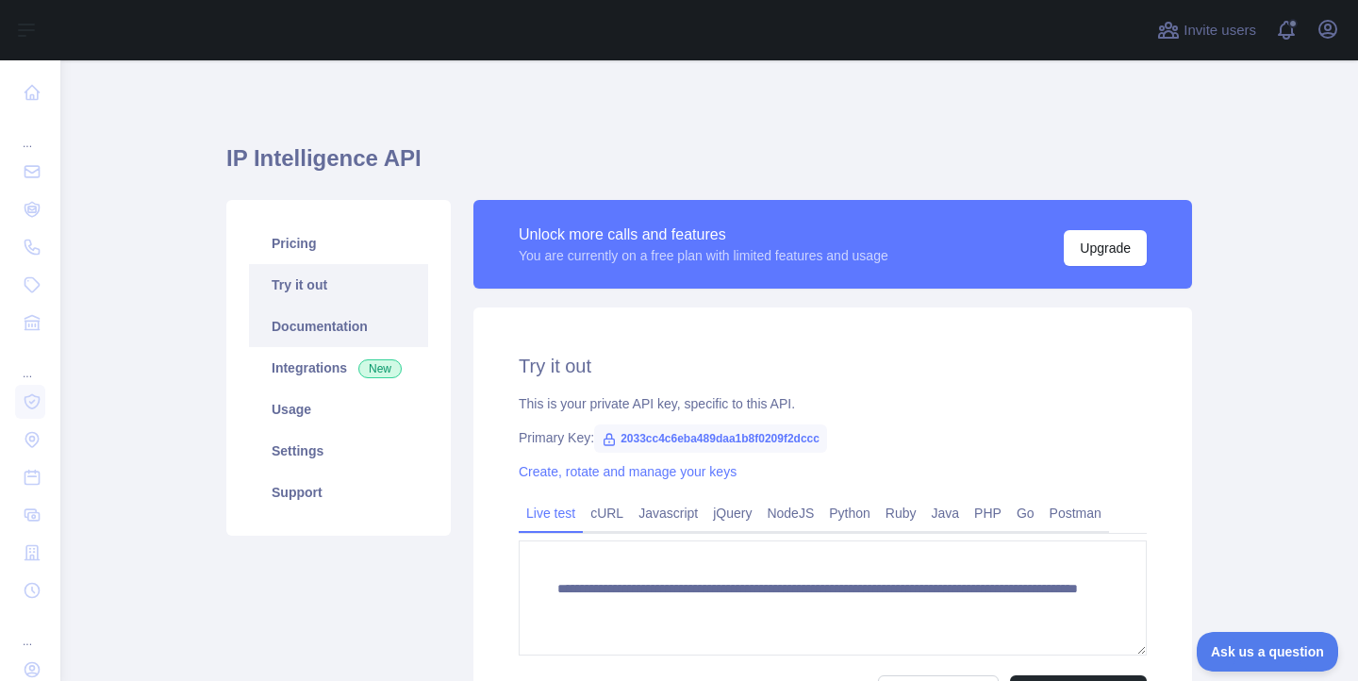
click at [311, 321] on link "Documentation" at bounding box center [338, 325] width 179 height 41
